Goal: Book appointment/travel/reservation

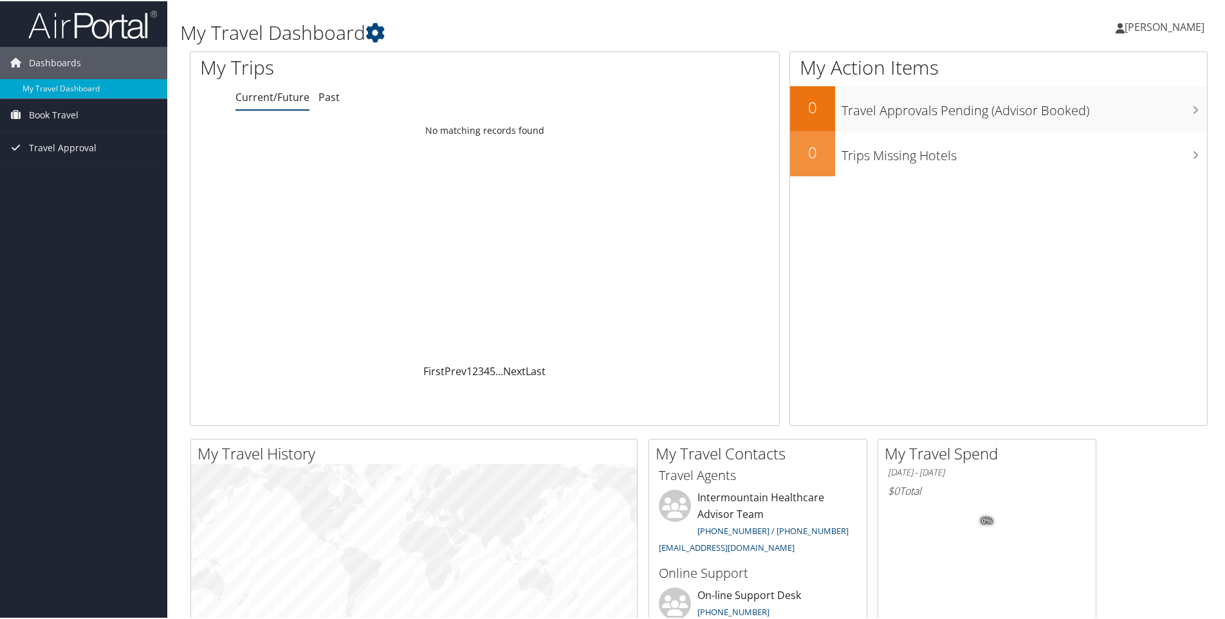
click at [1125, 25] on span "[PERSON_NAME]" at bounding box center [1165, 26] width 80 height 14
click at [61, 115] on span "Book Travel" at bounding box center [54, 114] width 50 height 32
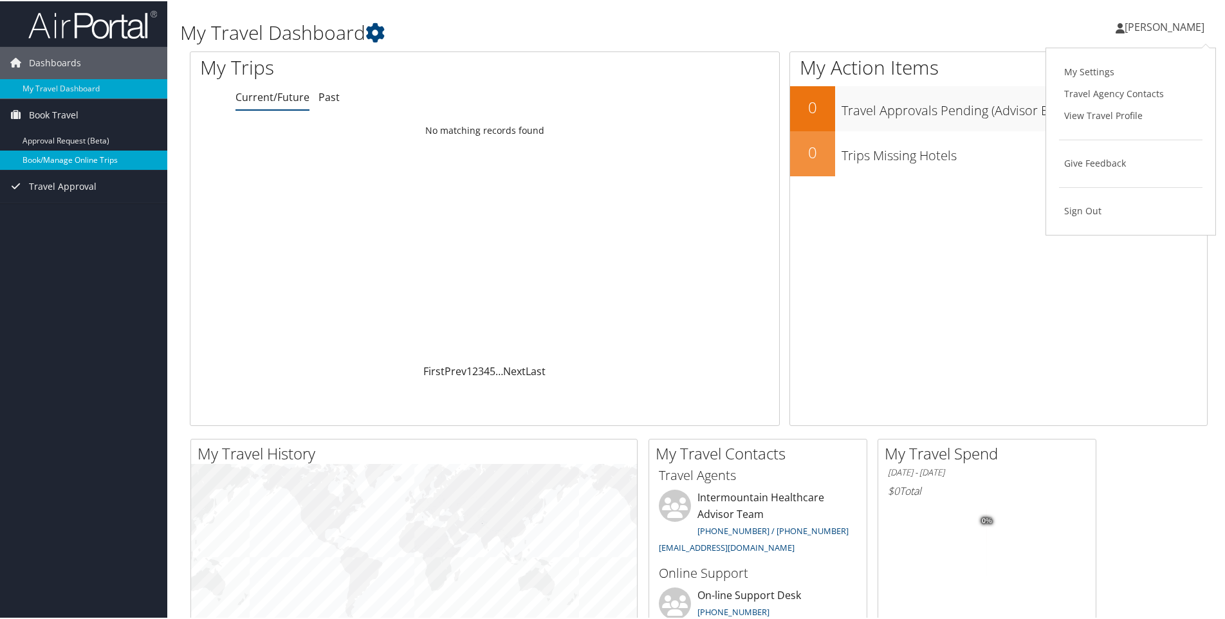
click at [55, 158] on link "Book/Manage Online Trips" at bounding box center [83, 158] width 167 height 19
